Goal: Navigation & Orientation: Find specific page/section

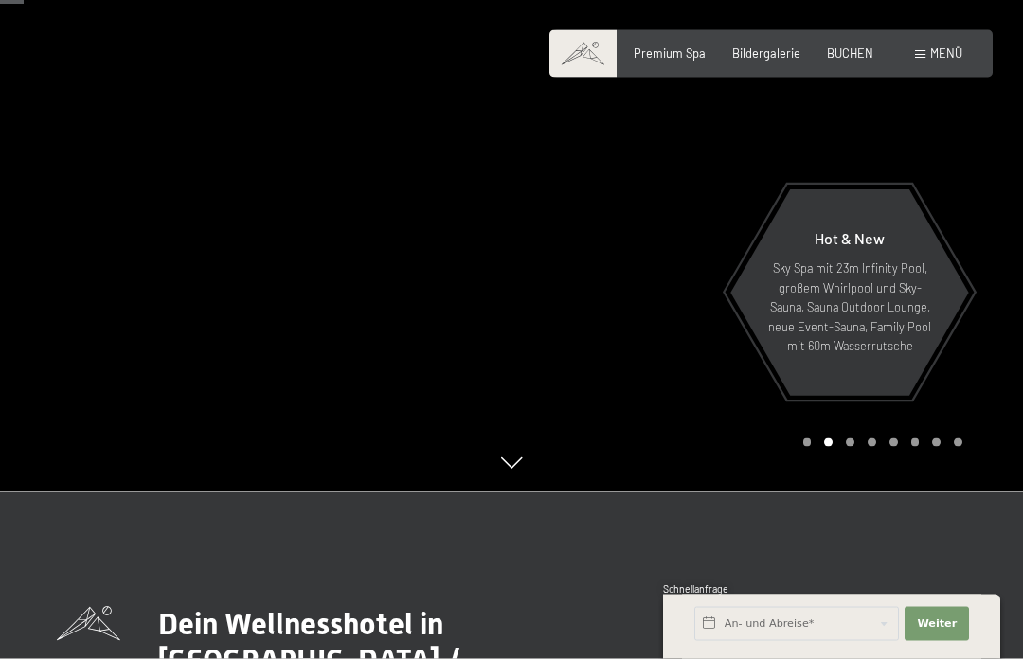
scroll to position [164, 0]
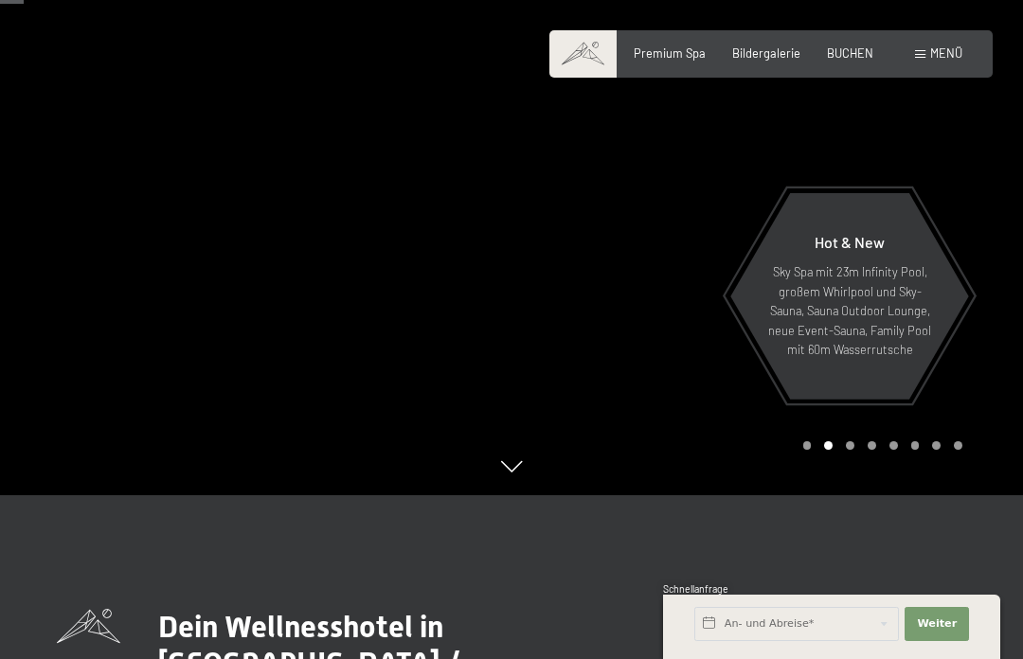
click at [858, 359] on p "Sky Spa mit 23m Infinity Pool, großem Whirlpool und Sky-Sauna, Sauna Outdoor Lo…" at bounding box center [849, 310] width 165 height 97
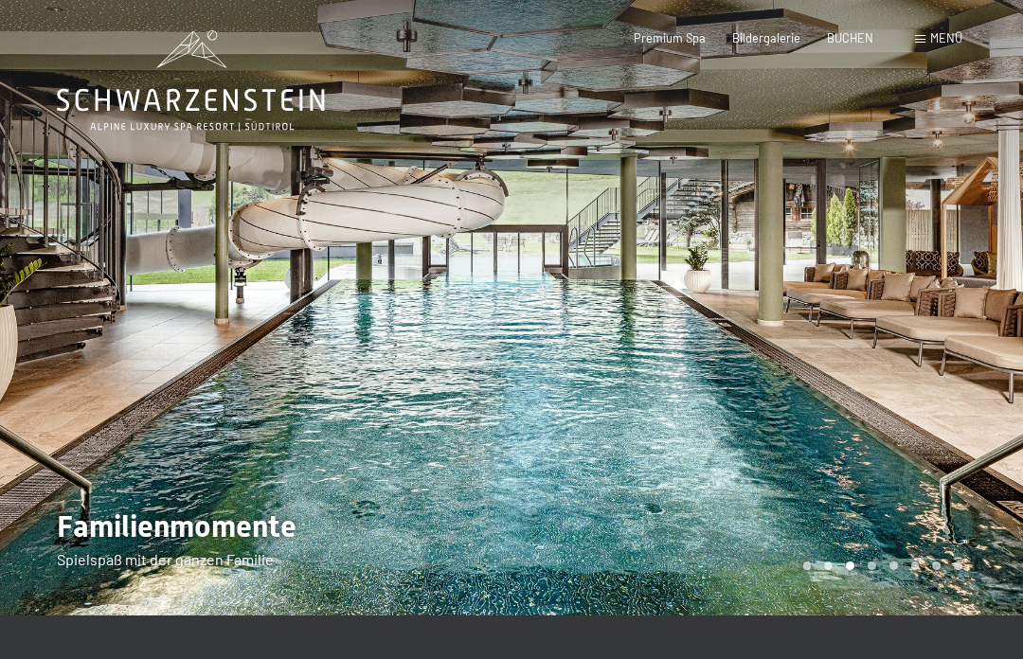
click at [672, 30] on div "Buchen Anfragen Premium Spa Bildergalerie BUCHEN Menü DE IT EN Gutschein Bilder…" at bounding box center [771, 38] width 383 height 17
click at [684, 42] on span "Premium Spa" at bounding box center [670, 37] width 72 height 15
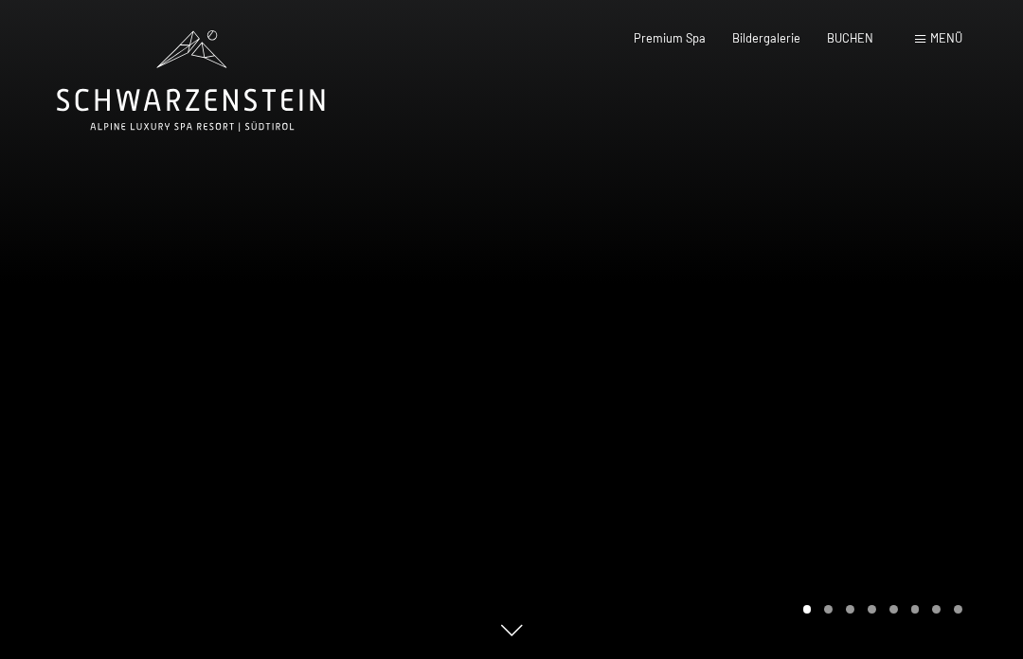
click at [949, 43] on span "Menü" at bounding box center [946, 37] width 32 height 15
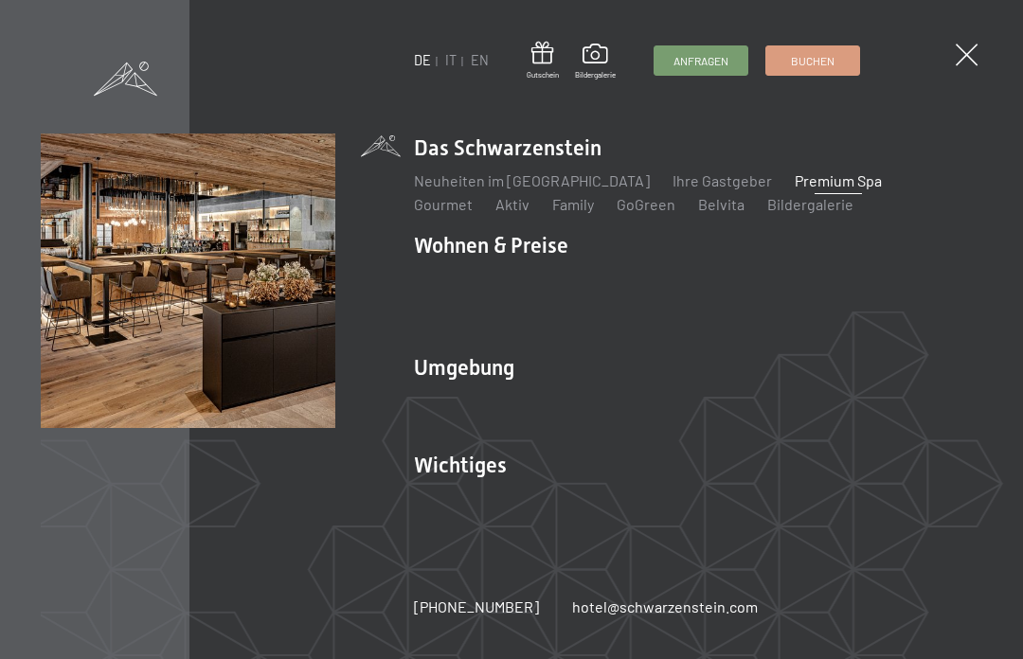
click at [417, 189] on link "Neuheiten im [GEOGRAPHIC_DATA]" at bounding box center [532, 180] width 236 height 18
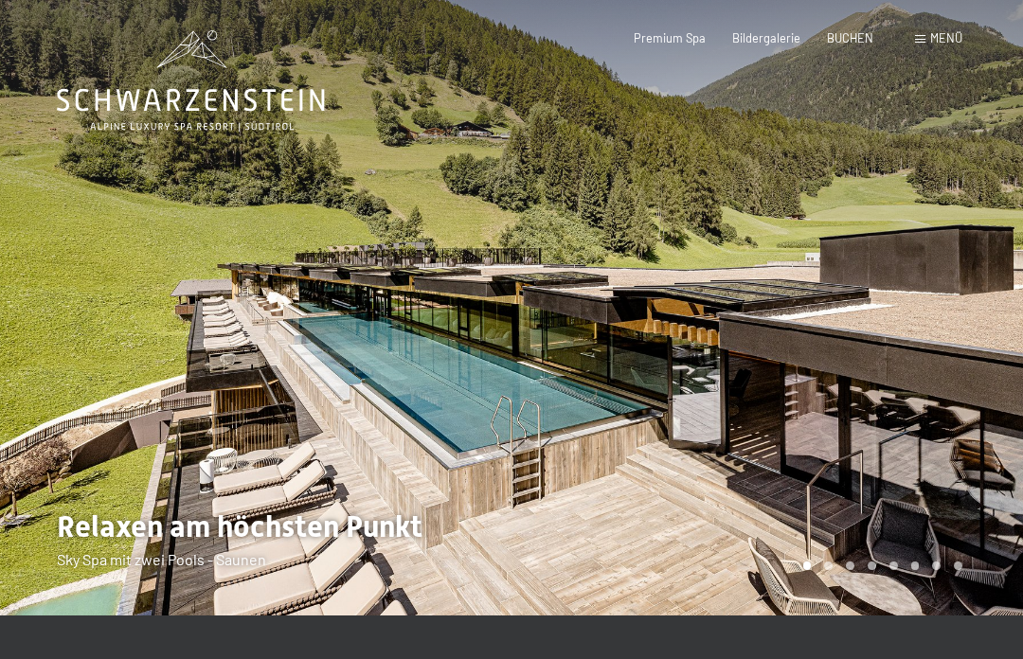
click at [933, 40] on span "Menü" at bounding box center [946, 37] width 32 height 15
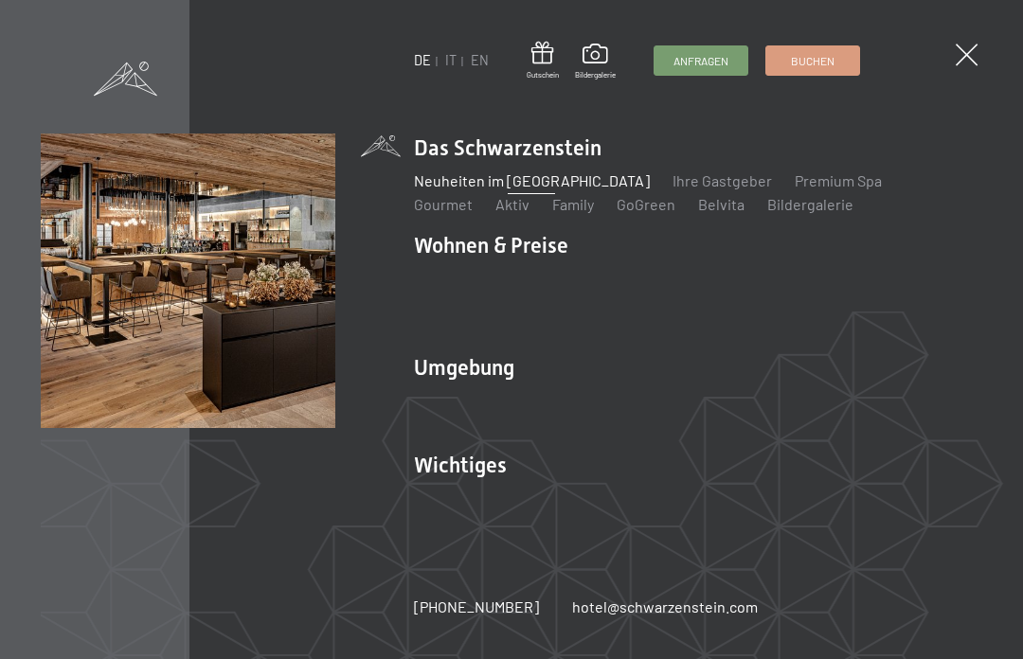
click at [495, 210] on link "Aktiv" at bounding box center [512, 204] width 34 height 18
